Goal: Navigation & Orientation: Find specific page/section

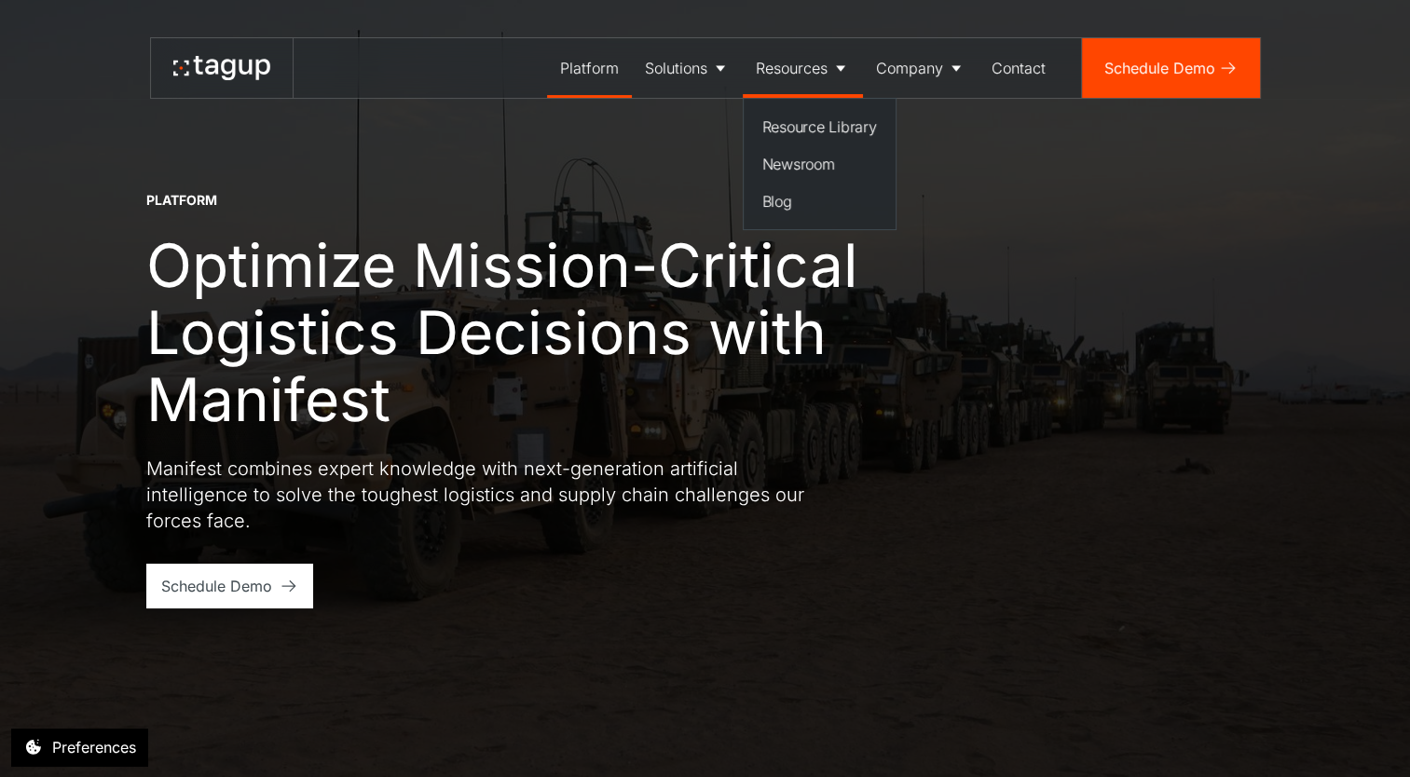
click at [821, 58] on div "Resources" at bounding box center [792, 68] width 72 height 22
click at [821, 70] on div "Resources" at bounding box center [792, 68] width 72 height 22
click at [580, 74] on div "Platform" at bounding box center [589, 68] width 59 height 22
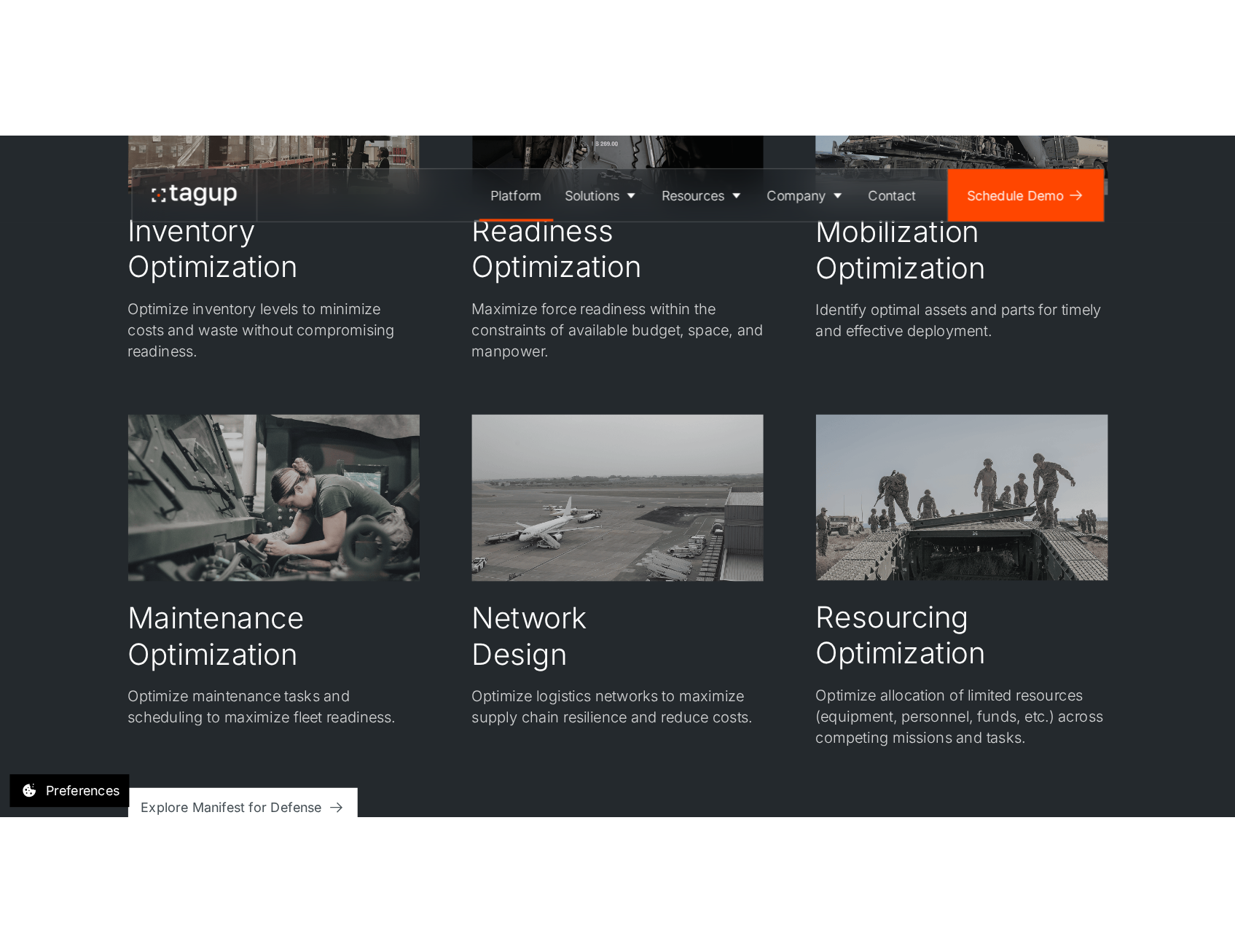
scroll to position [2537, 0]
